Goal: Task Accomplishment & Management: Use online tool/utility

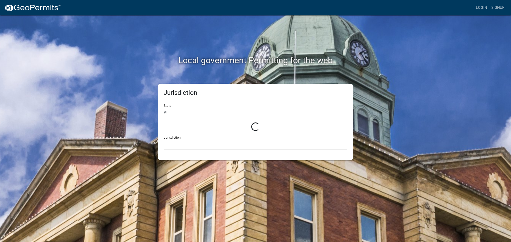
click at [171, 113] on select "All" at bounding box center [256, 113] width 184 height 11
click at [133, 62] on h2 "Local government Permitting for the web" at bounding box center [255, 60] width 295 height 10
click at [182, 113] on select "All" at bounding box center [256, 113] width 184 height 11
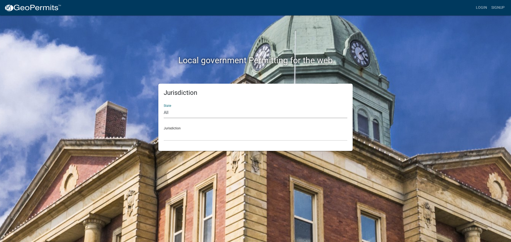
click at [180, 116] on select "All [US_STATE] [US_STATE] [US_STATE] [US_STATE] [US_STATE] [US_STATE] [US_STATE…" at bounding box center [256, 113] width 184 height 11
select select "[US_STATE]"
click at [164, 108] on select "All [US_STATE] [US_STATE] [US_STATE] [US_STATE] [US_STATE] [US_STATE] [US_STATE…" at bounding box center [256, 113] width 184 height 11
drag, startPoint x: 181, startPoint y: 118, endPoint x: 183, endPoint y: 135, distance: 16.6
click at [183, 135] on select "[GEOGRAPHIC_DATA], [US_STATE][PERSON_NAME][GEOGRAPHIC_DATA], [US_STATE][PERSON_…" at bounding box center [256, 135] width 184 height 11
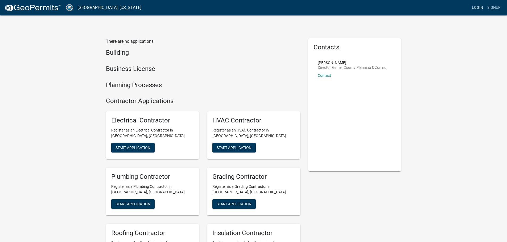
click at [480, 8] on link "Login" at bounding box center [477, 8] width 15 height 10
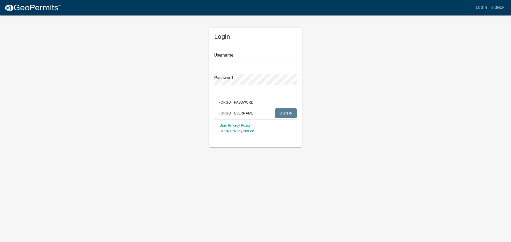
type input "khenson"
click at [287, 111] on span "SIGN IN" at bounding box center [285, 113] width 13 height 4
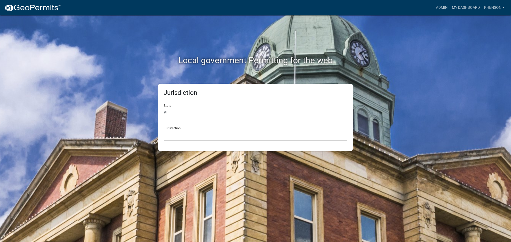
click at [181, 115] on select "All [US_STATE] [US_STATE] [US_STATE] [US_STATE] [US_STATE] [US_STATE] [US_STATE…" at bounding box center [256, 113] width 184 height 11
select select "[US_STATE]"
click at [164, 108] on select "All [US_STATE] [US_STATE] [US_STATE] [US_STATE] [US_STATE] [US_STATE] [US_STATE…" at bounding box center [256, 113] width 184 height 11
drag, startPoint x: 184, startPoint y: 118, endPoint x: 182, endPoint y: 138, distance: 19.8
click at [182, 138] on select "[GEOGRAPHIC_DATA], [US_STATE][PERSON_NAME][GEOGRAPHIC_DATA], [US_STATE][PERSON_…" at bounding box center [256, 135] width 184 height 11
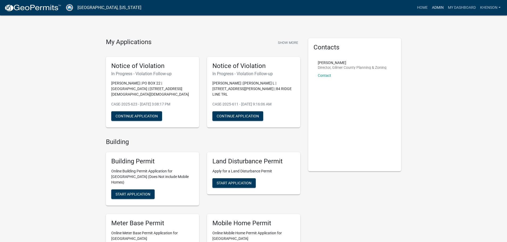
click at [438, 9] on link "Admin" at bounding box center [438, 8] width 16 height 10
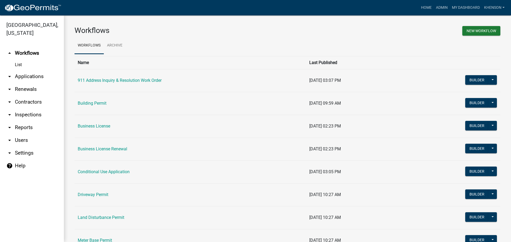
click at [28, 76] on link "arrow_drop_down Applications" at bounding box center [32, 76] width 64 height 13
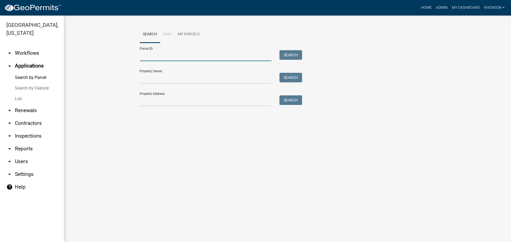
click at [166, 58] on input "Parcel ID:" at bounding box center [206, 55] width 132 height 11
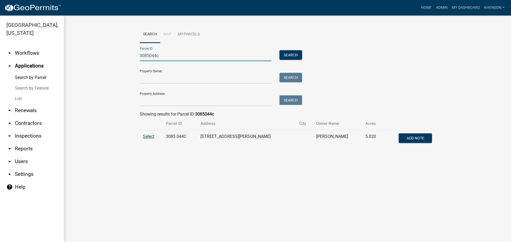
type input "3085044c"
click at [149, 135] on span "Select" at bounding box center [148, 136] width 11 height 5
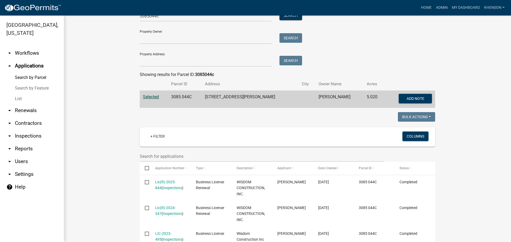
scroll to position [70, 0]
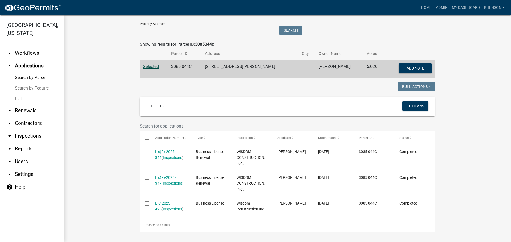
click at [36, 65] on link "arrow_drop_up Applications" at bounding box center [32, 66] width 64 height 13
click at [36, 77] on link "Search by Parcel" at bounding box center [32, 77] width 64 height 11
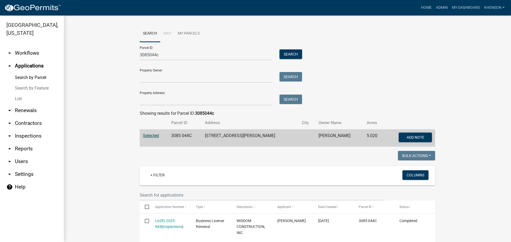
scroll to position [0, 0]
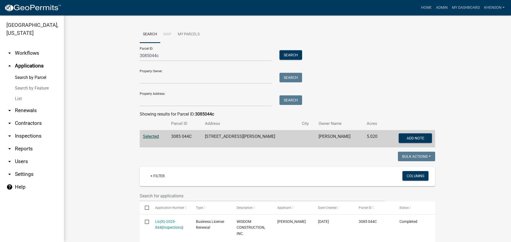
click at [20, 97] on link "List" at bounding box center [32, 99] width 64 height 11
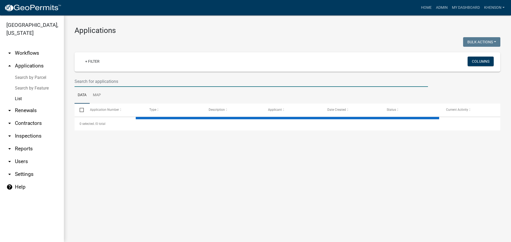
click at [89, 81] on input "text" at bounding box center [251, 81] width 353 height 11
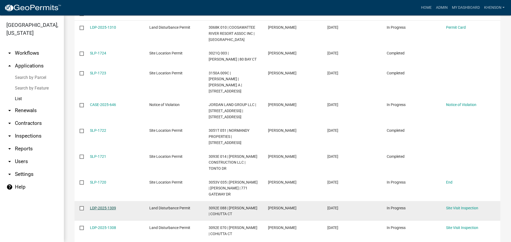
scroll to position [133, 0]
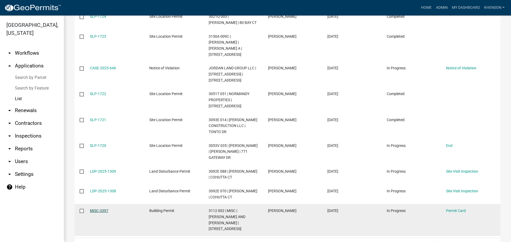
click at [99, 212] on link "MISC-3397" at bounding box center [99, 211] width 18 height 4
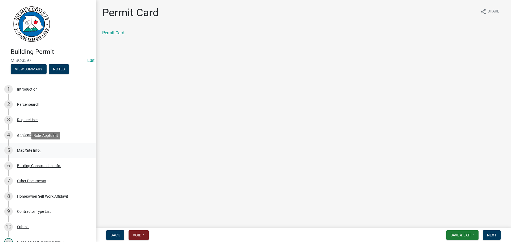
click at [26, 148] on div "5 Map/Site Info." at bounding box center [45, 150] width 83 height 9
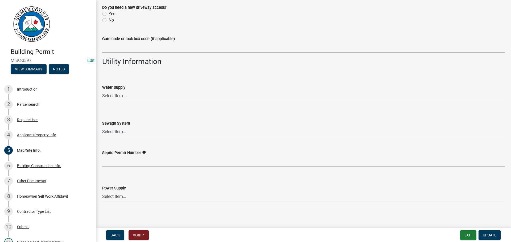
scroll to position [434, 0]
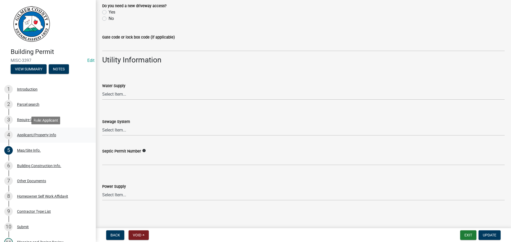
click at [35, 135] on div "Applicant/Property Info" at bounding box center [36, 135] width 39 height 4
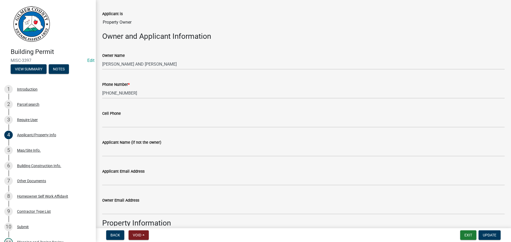
scroll to position [106, 0]
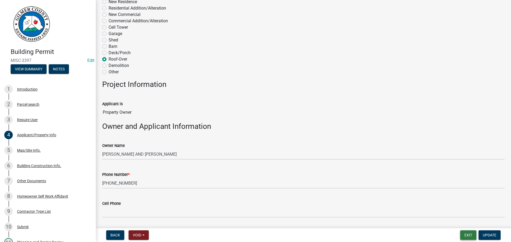
click at [468, 234] on button "Exit" at bounding box center [468, 236] width 16 height 10
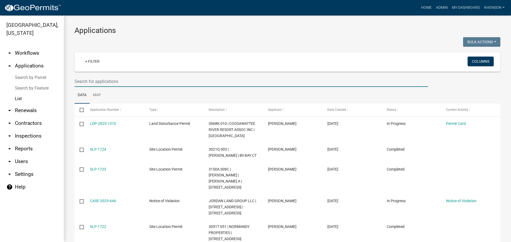
click at [99, 83] on input "text" at bounding box center [251, 81] width 353 height 11
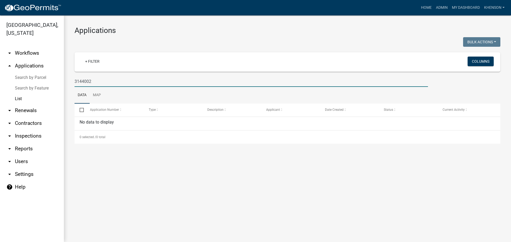
drag, startPoint x: 84, startPoint y: 83, endPoint x: 89, endPoint y: 80, distance: 6.4
click at [88, 81] on input "3144002" at bounding box center [251, 81] width 353 height 11
click at [95, 83] on input "3144002" at bounding box center [251, 81] width 353 height 11
click at [83, 81] on input "3144002" at bounding box center [251, 81] width 353 height 11
click at [103, 81] on input "3144 002" at bounding box center [251, 81] width 353 height 11
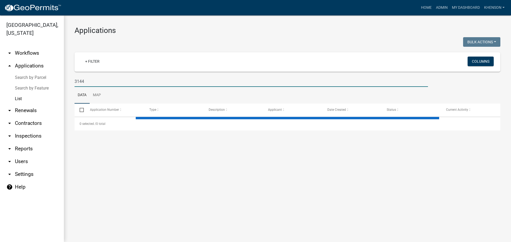
type input "3144"
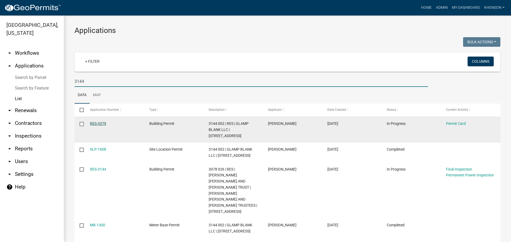
click at [97, 122] on link "RES-3379" at bounding box center [98, 124] width 16 height 4
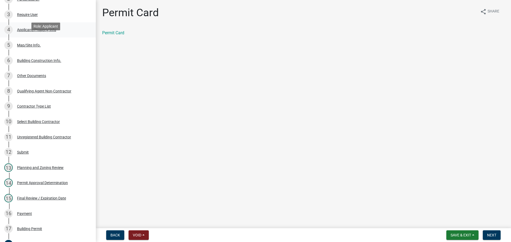
scroll to position [106, 0]
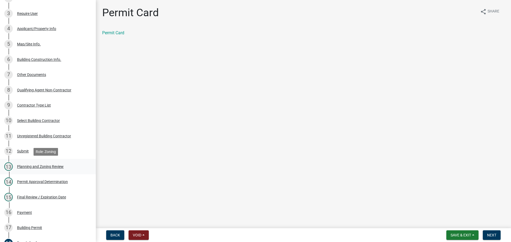
click at [55, 166] on div "Planning and Zoning Review" at bounding box center [40, 167] width 47 height 4
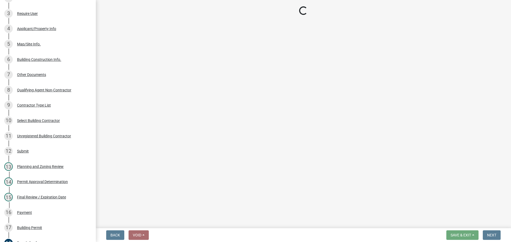
select select "b5c39336-92b9-49ce-a0a5-4e9e9babf743"
select select "b44f7338-8171-40f4-83dd-b8ba3065c966"
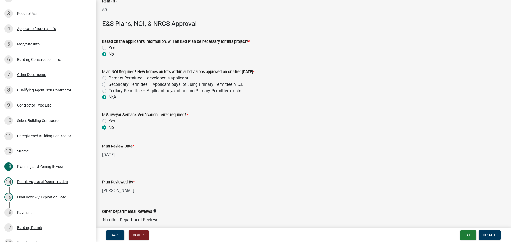
scroll to position [1147, 0]
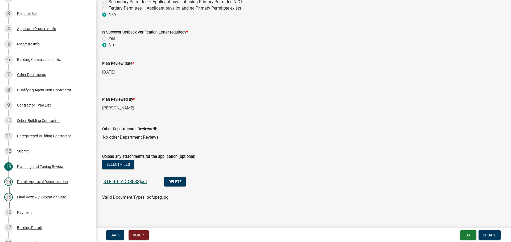
click at [127, 181] on link "[STREET_ADDRESS]pdf" at bounding box center [124, 181] width 45 height 5
